Goal: Information Seeking & Learning: Learn about a topic

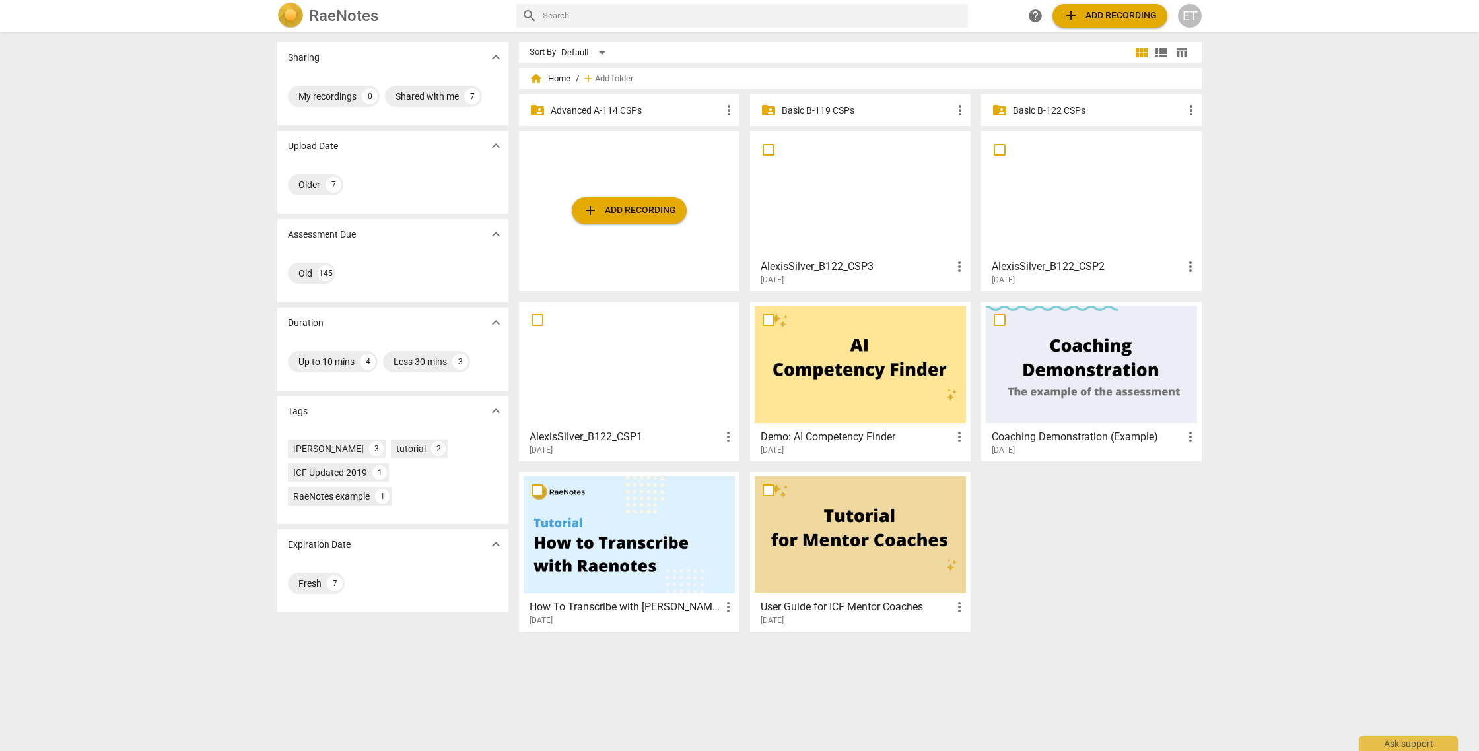
click at [576, 114] on p "Advanced A-114 CSPs" at bounding box center [636, 111] width 170 height 14
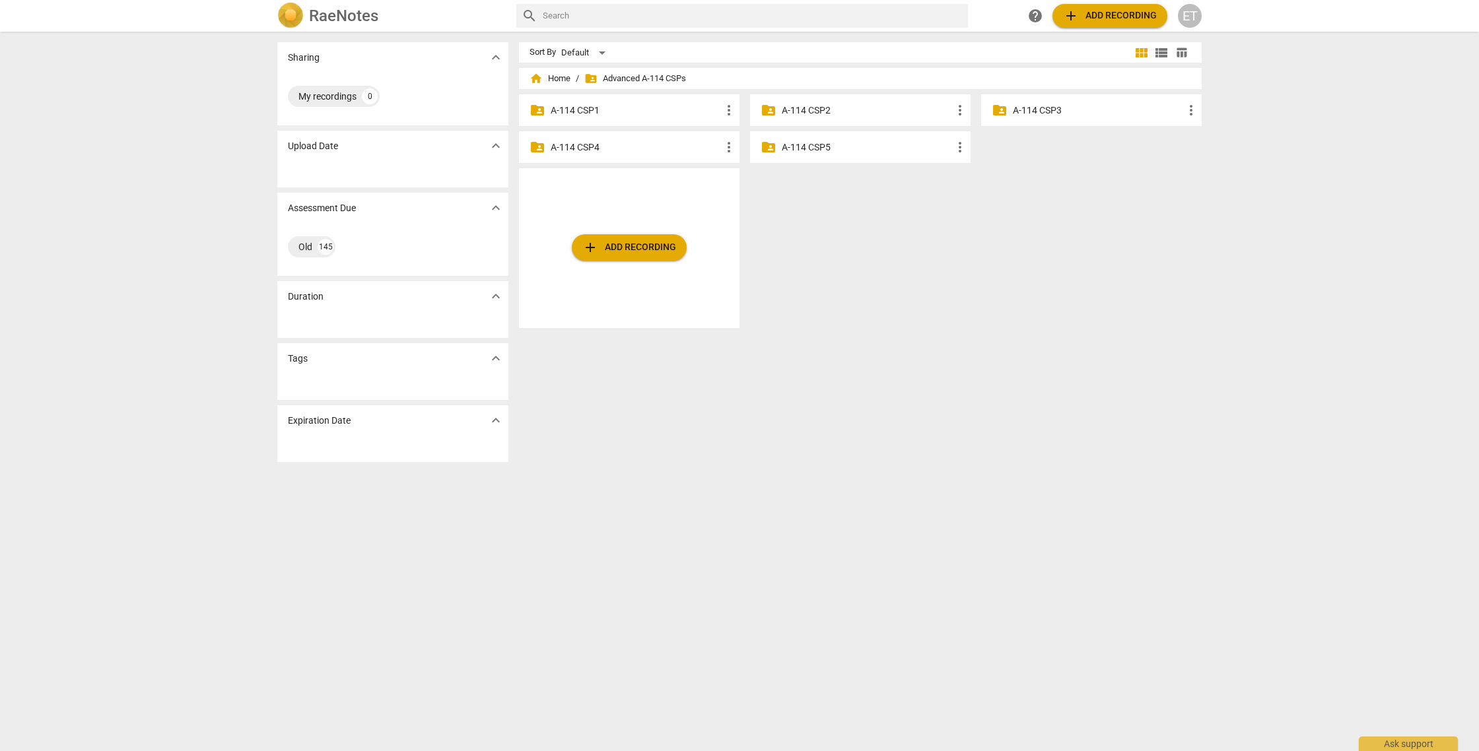
click at [1009, 112] on div "folder_shared A-114 CSP3 more_vert" at bounding box center [1091, 110] width 221 height 32
click at [1022, 108] on p "A-114 CSP3" at bounding box center [1098, 111] width 170 height 14
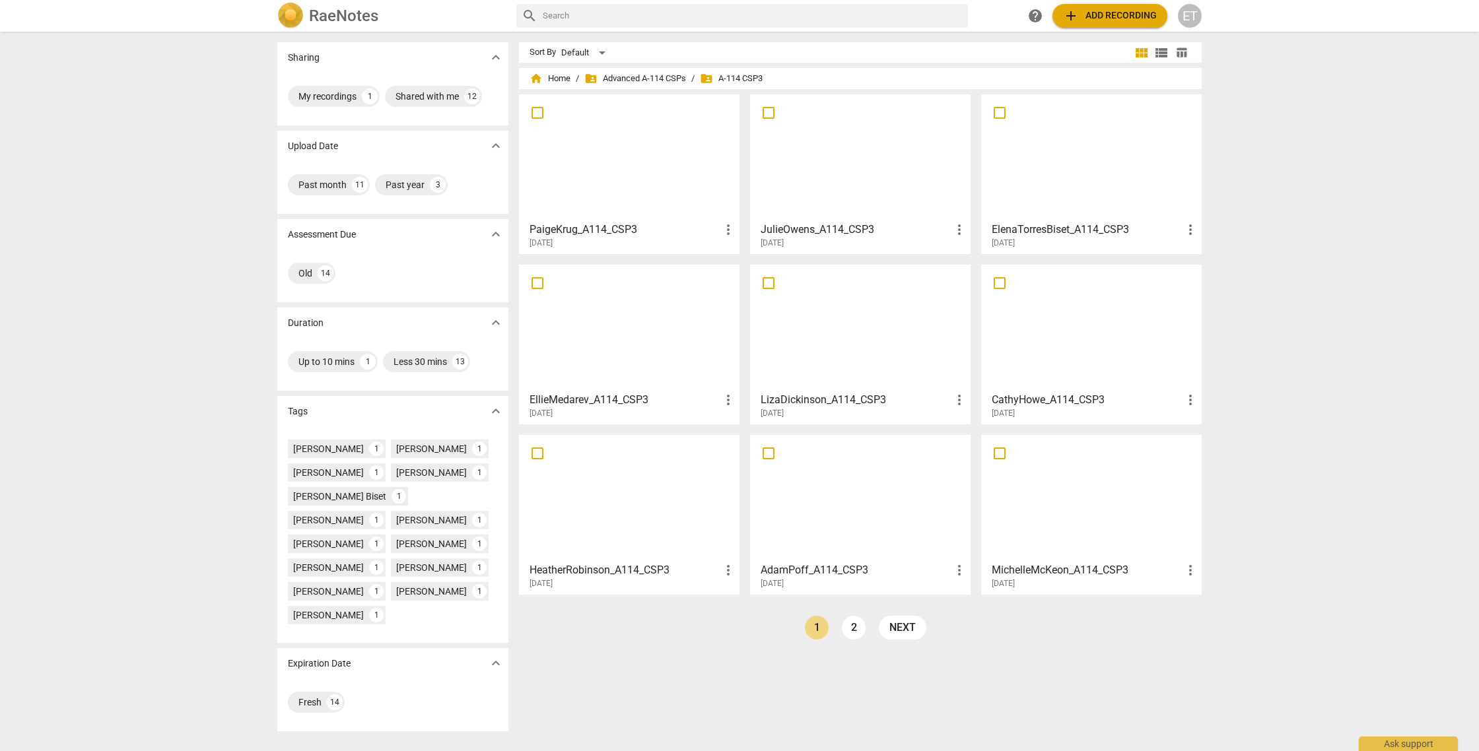
click at [1046, 217] on div "ElenaTorresBiset_A114_CSP3 more_vert [DATE]" at bounding box center [1092, 232] width 213 height 33
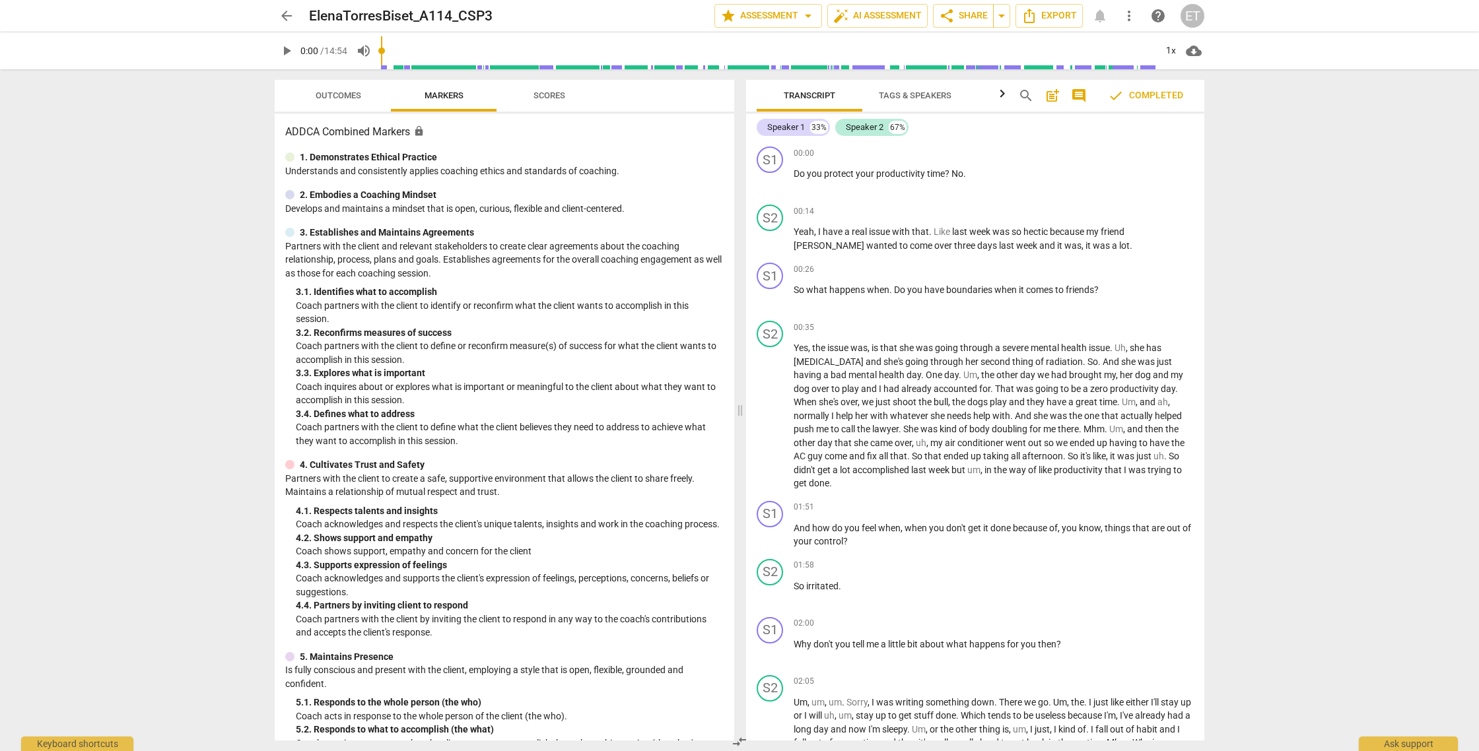
click at [335, 88] on span "Outcomes" at bounding box center [338, 96] width 77 height 18
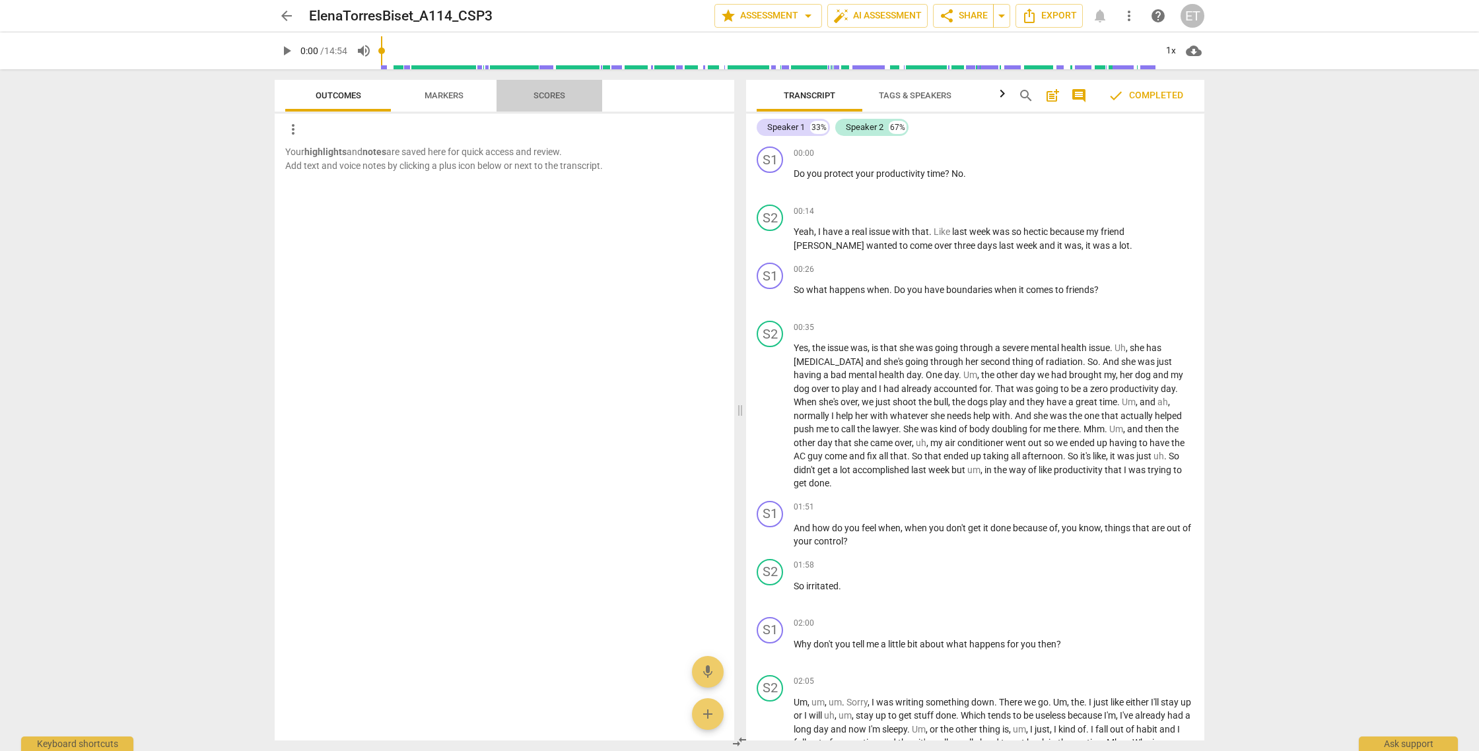
click at [587, 88] on span "Scores" at bounding box center [549, 96] width 106 height 18
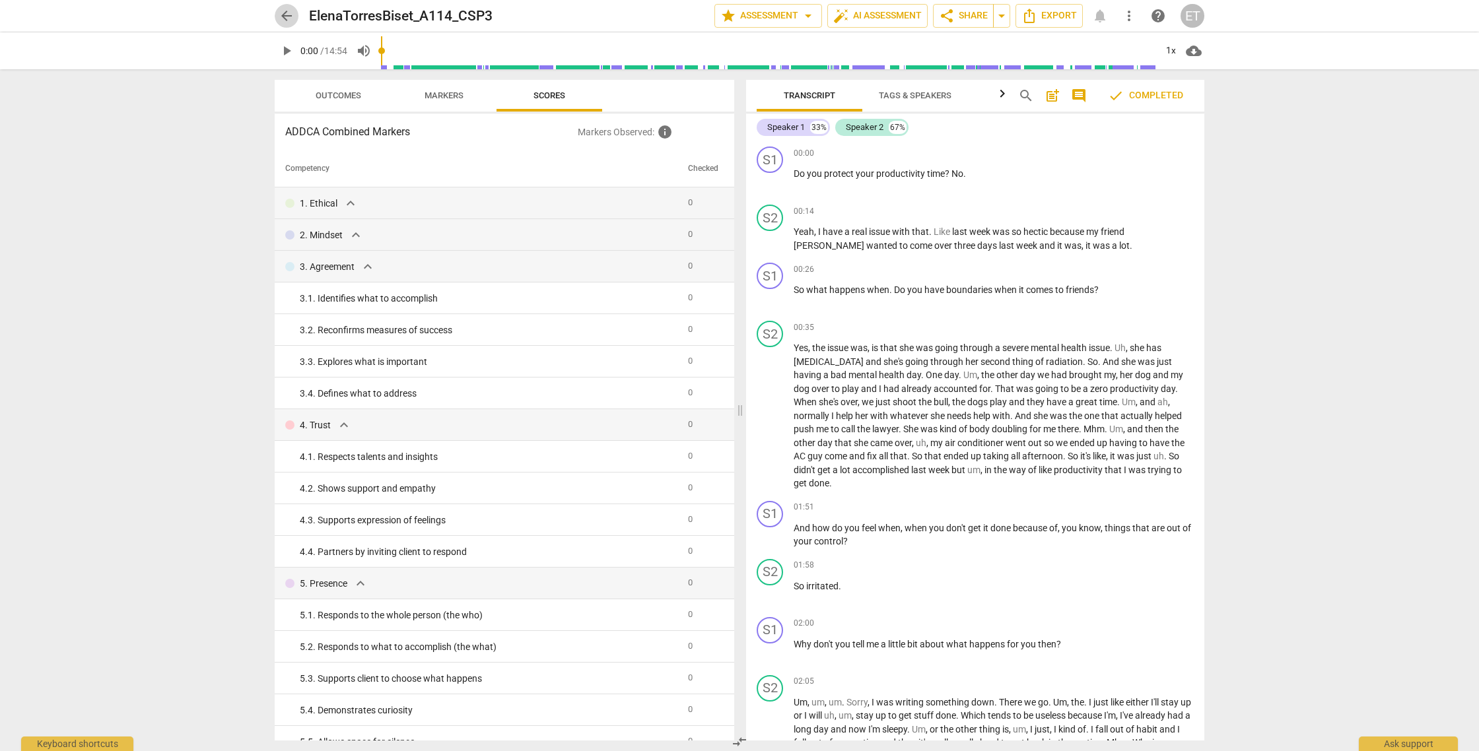
click at [286, 17] on span "arrow_back" at bounding box center [287, 16] width 16 height 16
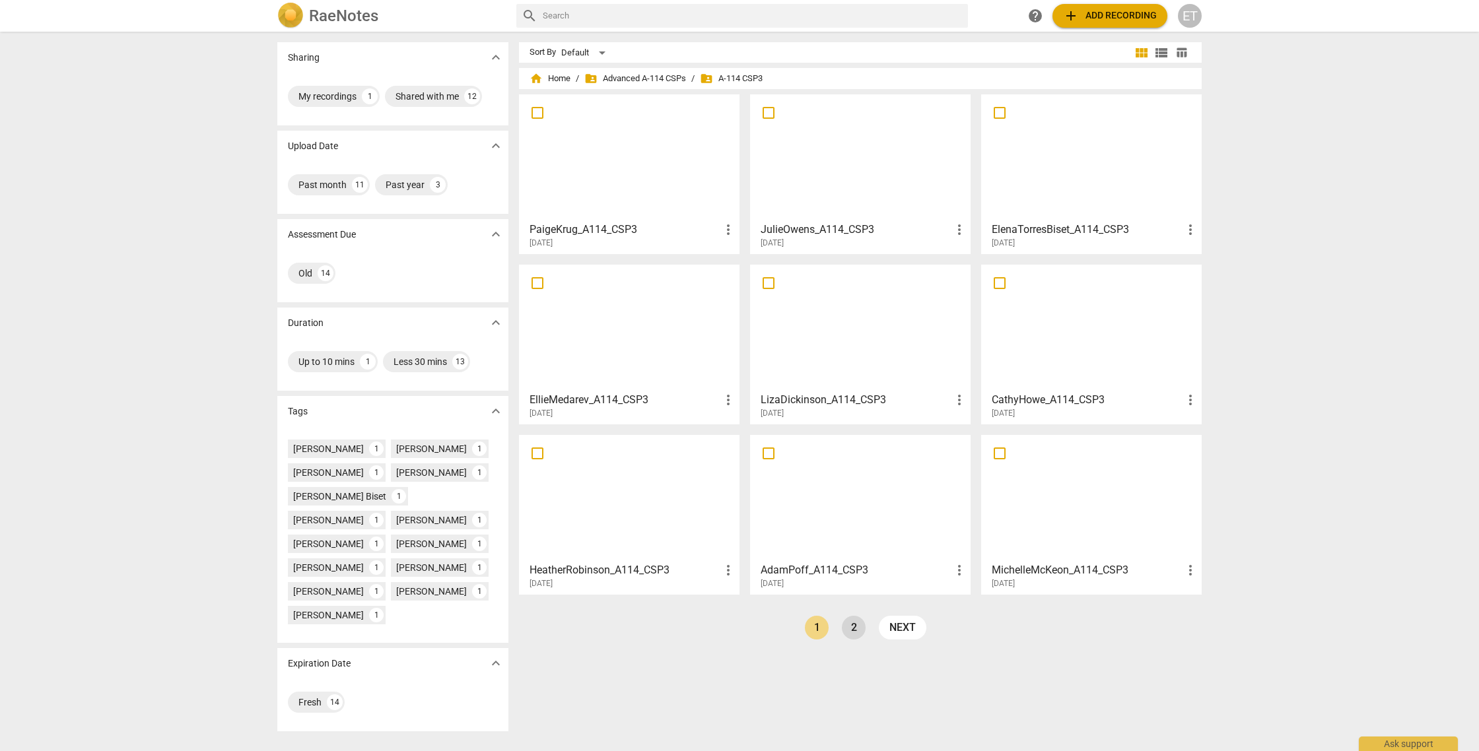
click at [844, 623] on link "2" at bounding box center [854, 628] width 24 height 24
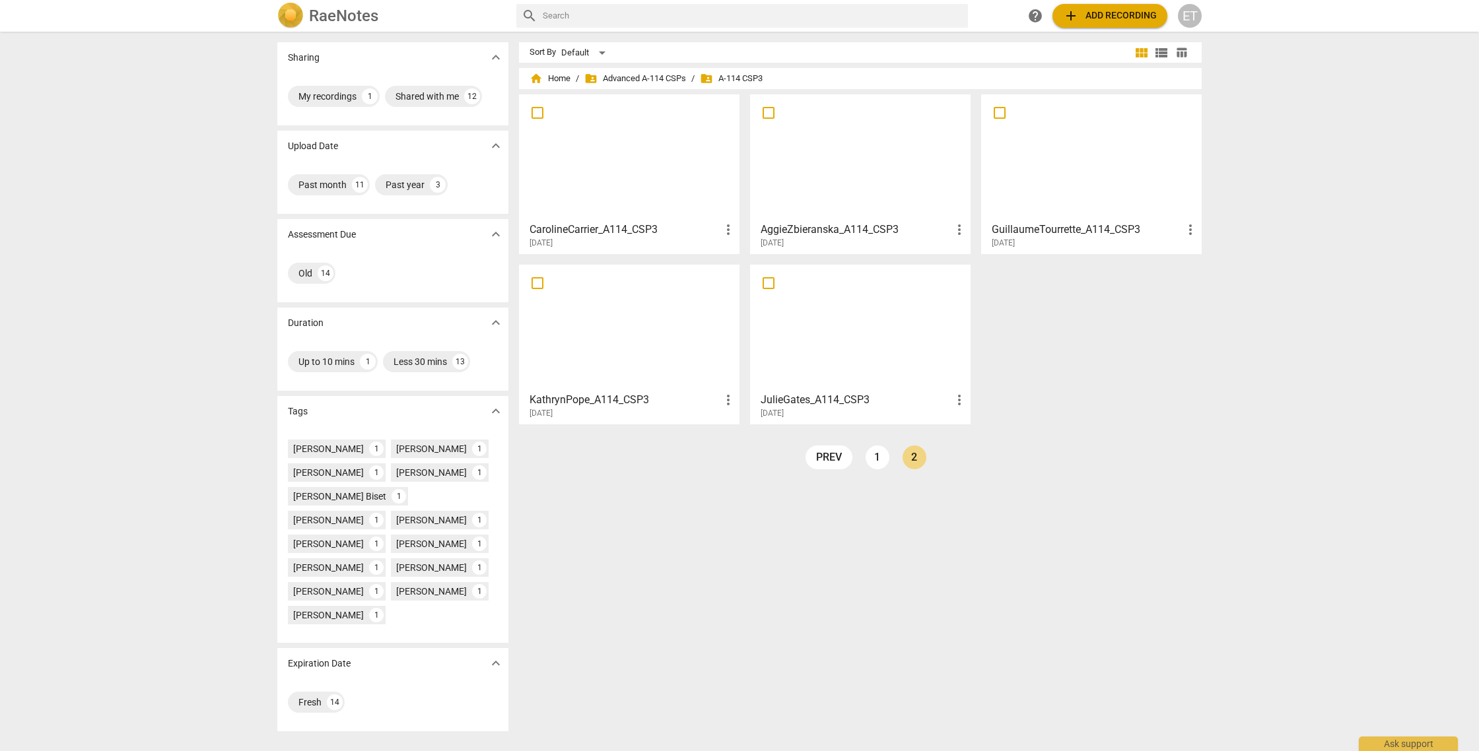
click at [882, 228] on h3 "AggieZbieranska_A114_CSP3" at bounding box center [856, 230] width 191 height 16
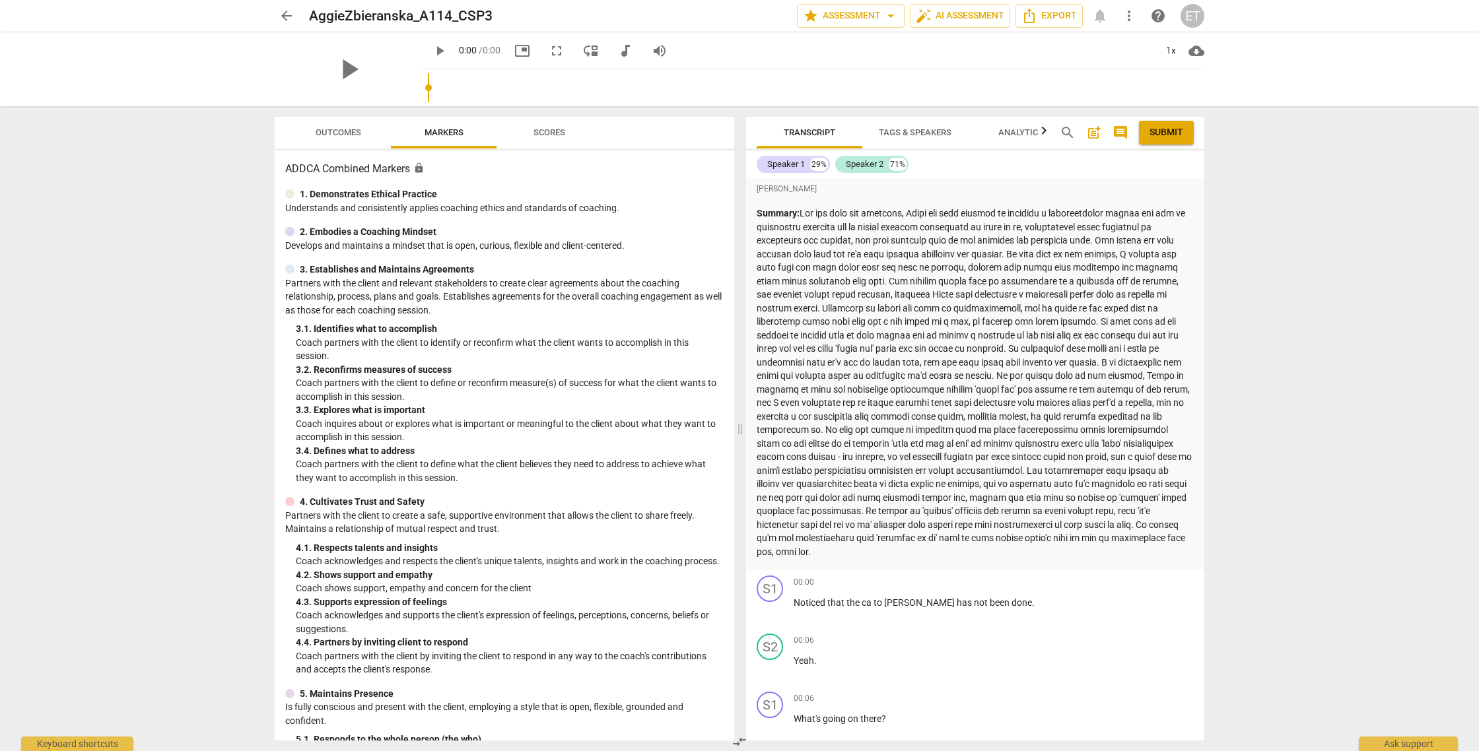
click at [345, 137] on span "Outcomes" at bounding box center [339, 132] width 46 height 10
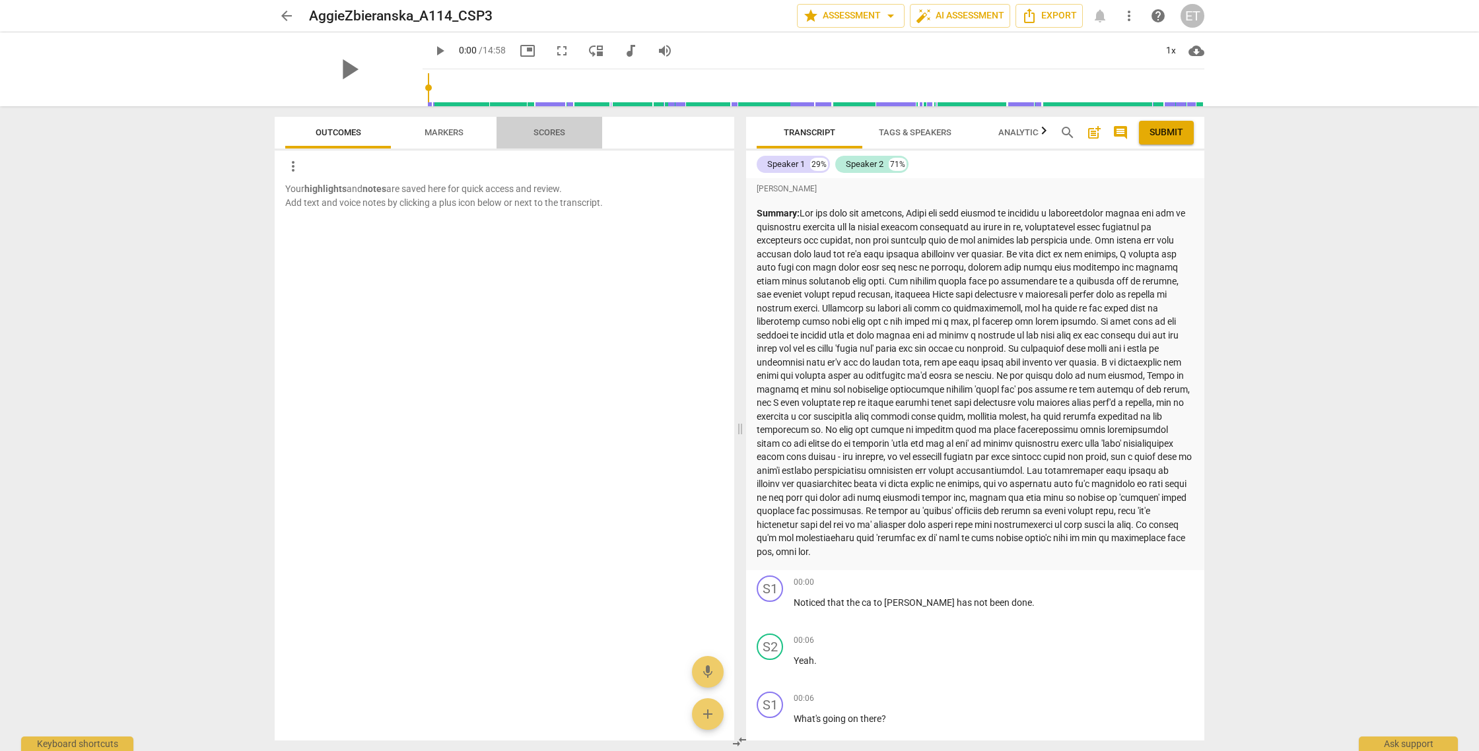
click at [561, 131] on span "Scores" at bounding box center [549, 132] width 32 height 10
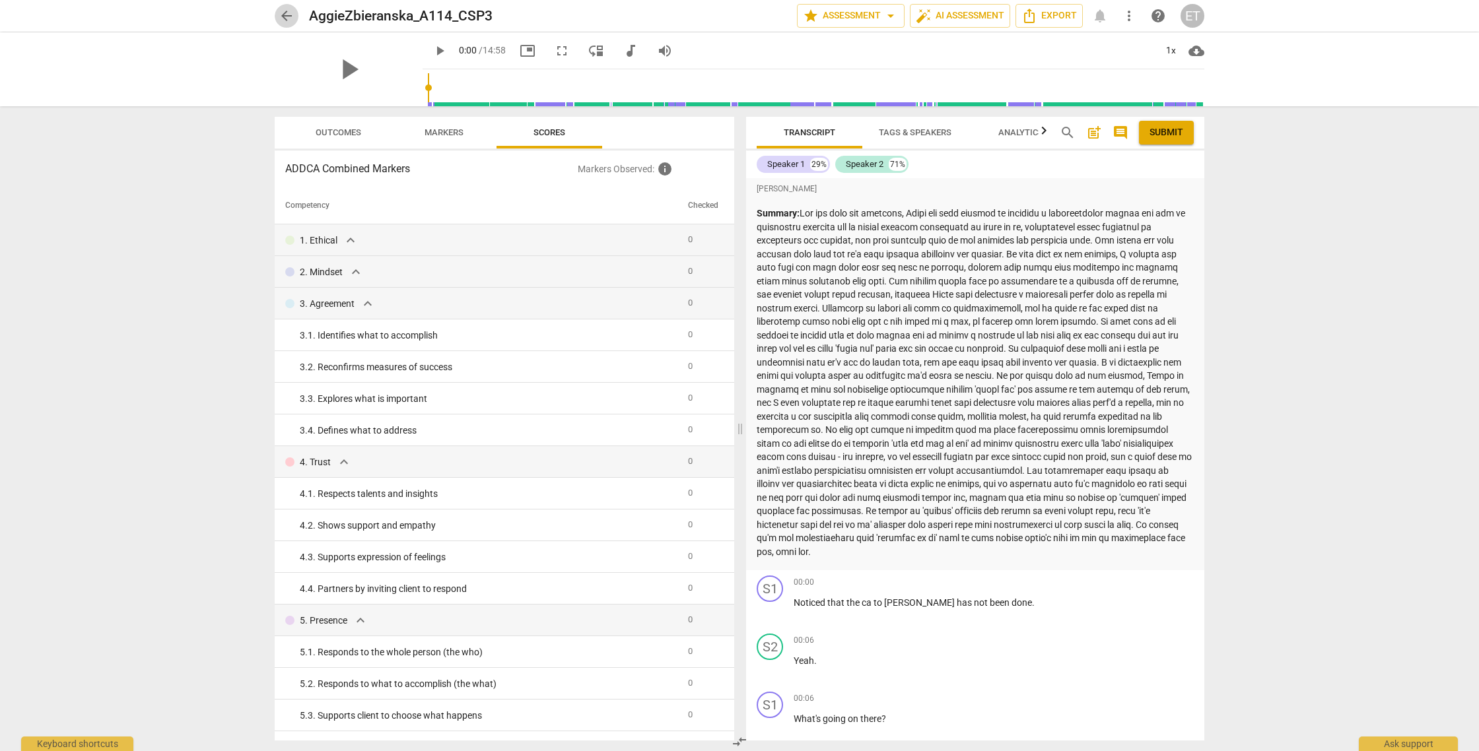
click at [283, 15] on span "arrow_back" at bounding box center [287, 16] width 16 height 16
